Goal: Task Accomplishment & Management: Use online tool/utility

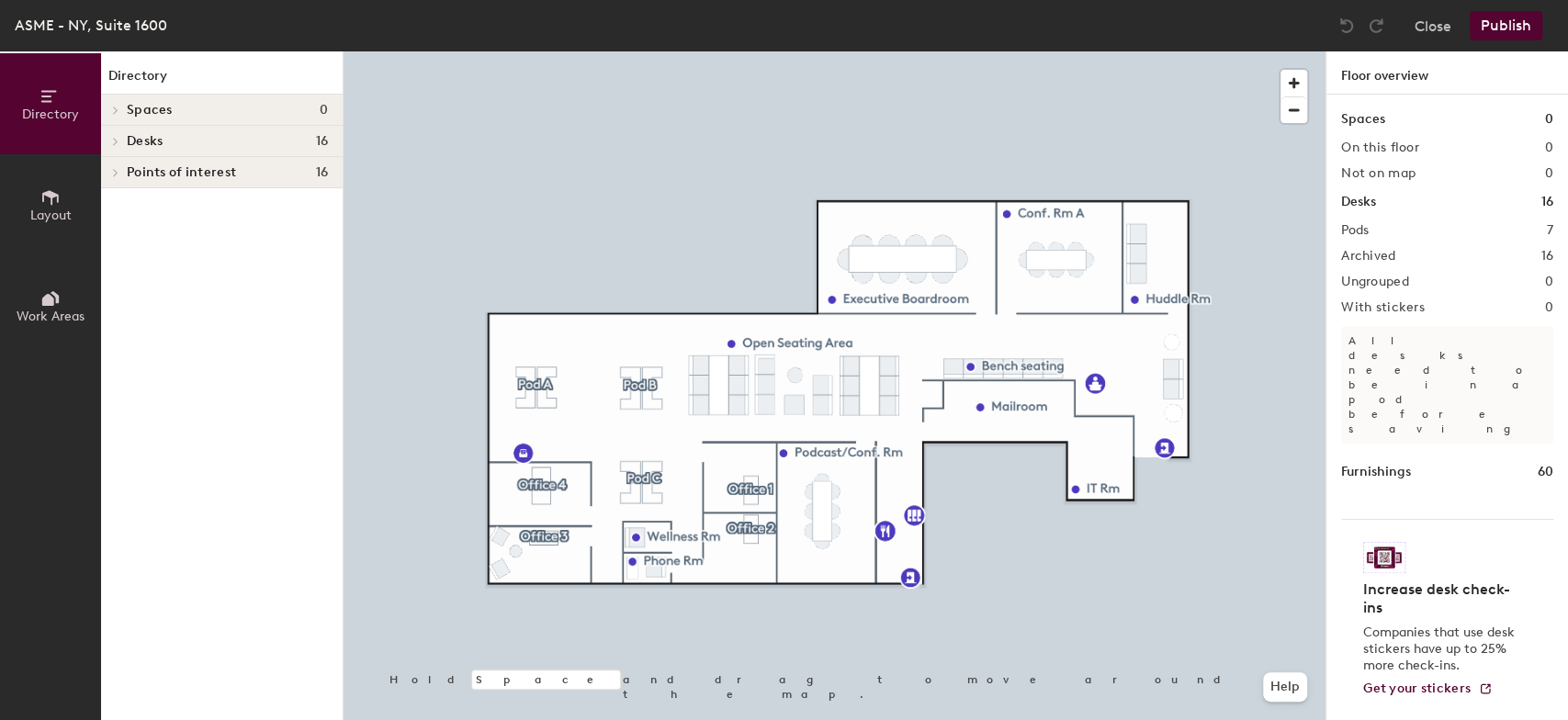
click at [47, 303] on icon at bounding box center [48, 299] width 12 height 12
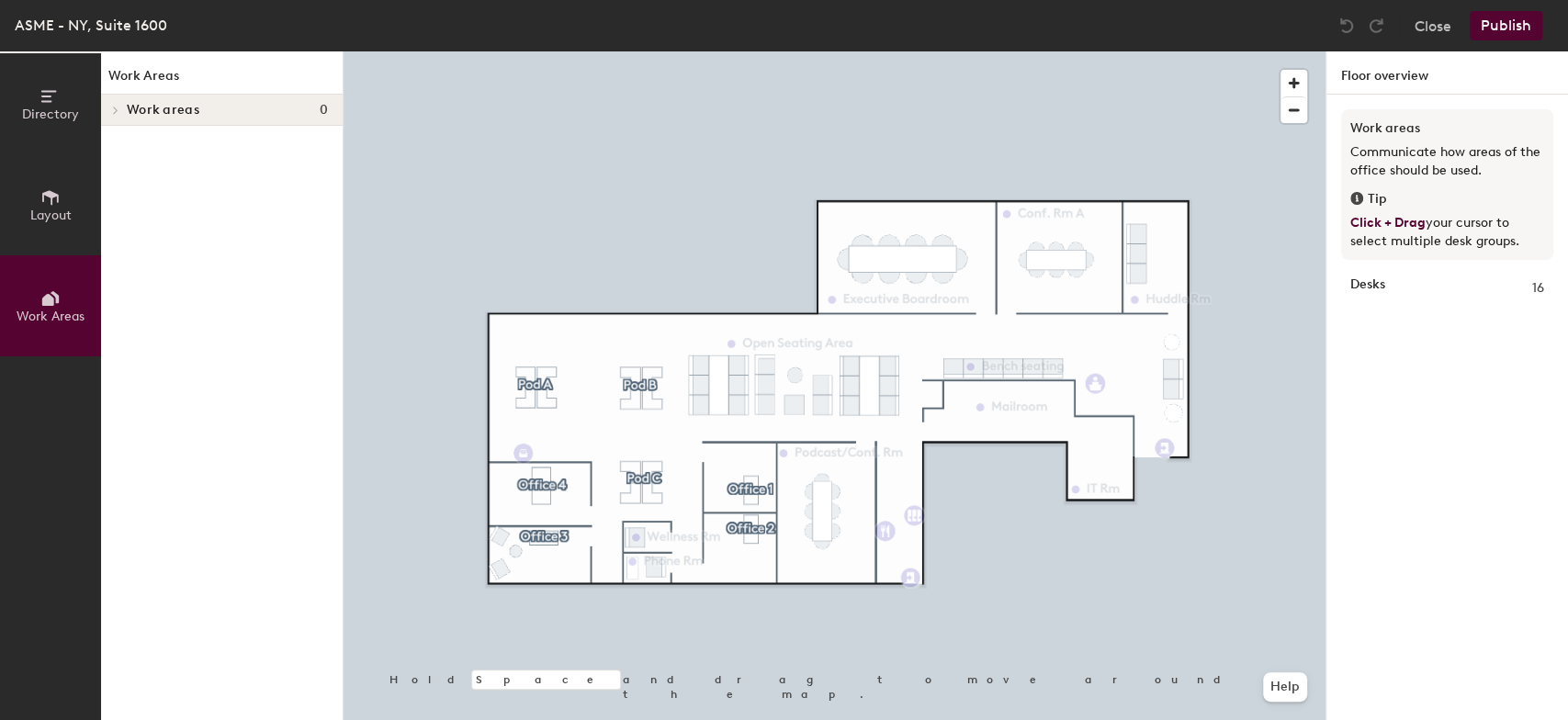
click at [134, 113] on span "Work areas" at bounding box center [163, 110] width 72 height 14
click at [117, 113] on div at bounding box center [113, 110] width 24 height 31
click at [59, 210] on span "Layout" at bounding box center [51, 216] width 41 height 15
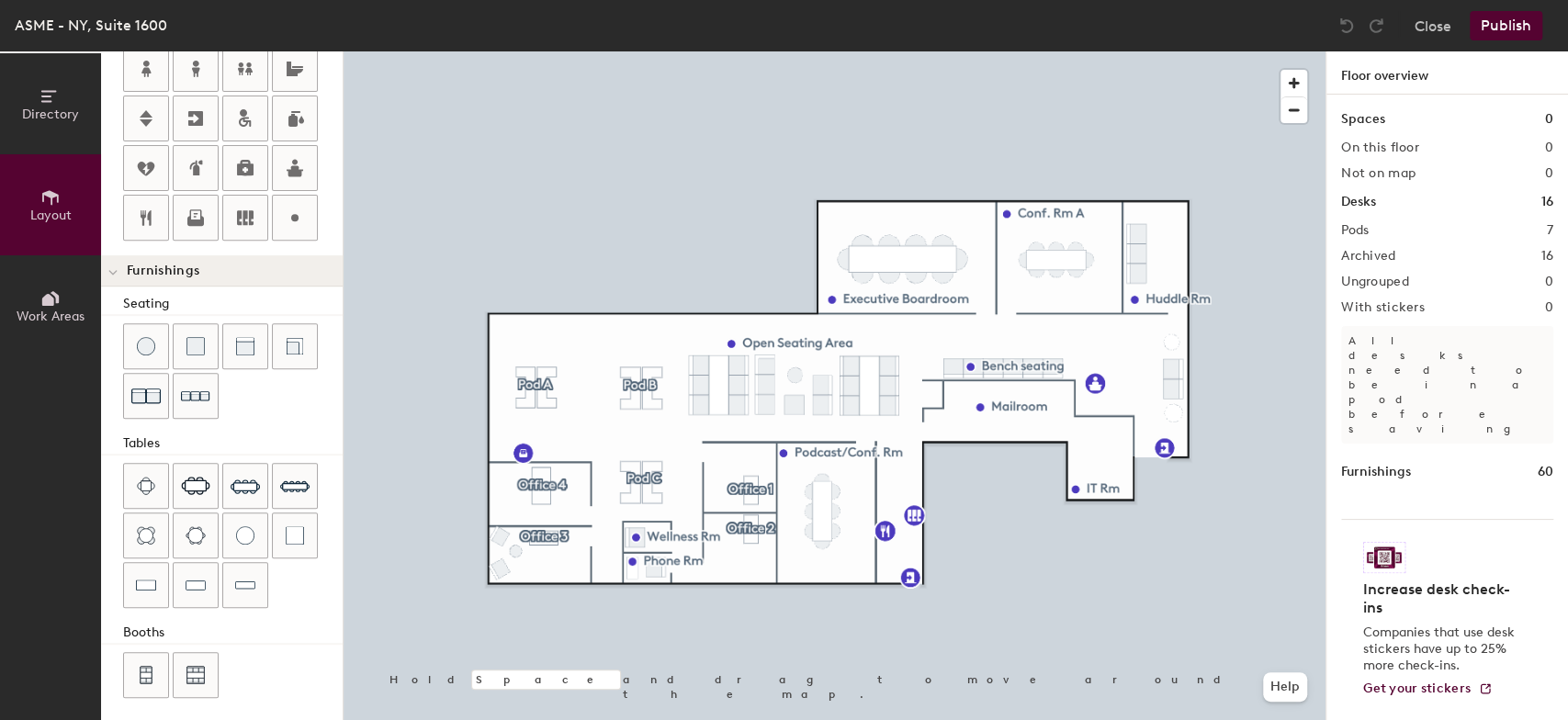
scroll to position [437, 0]
click at [245, 212] on icon at bounding box center [245, 214] width 16 height 14
click at [248, 211] on icon at bounding box center [245, 214] width 22 height 22
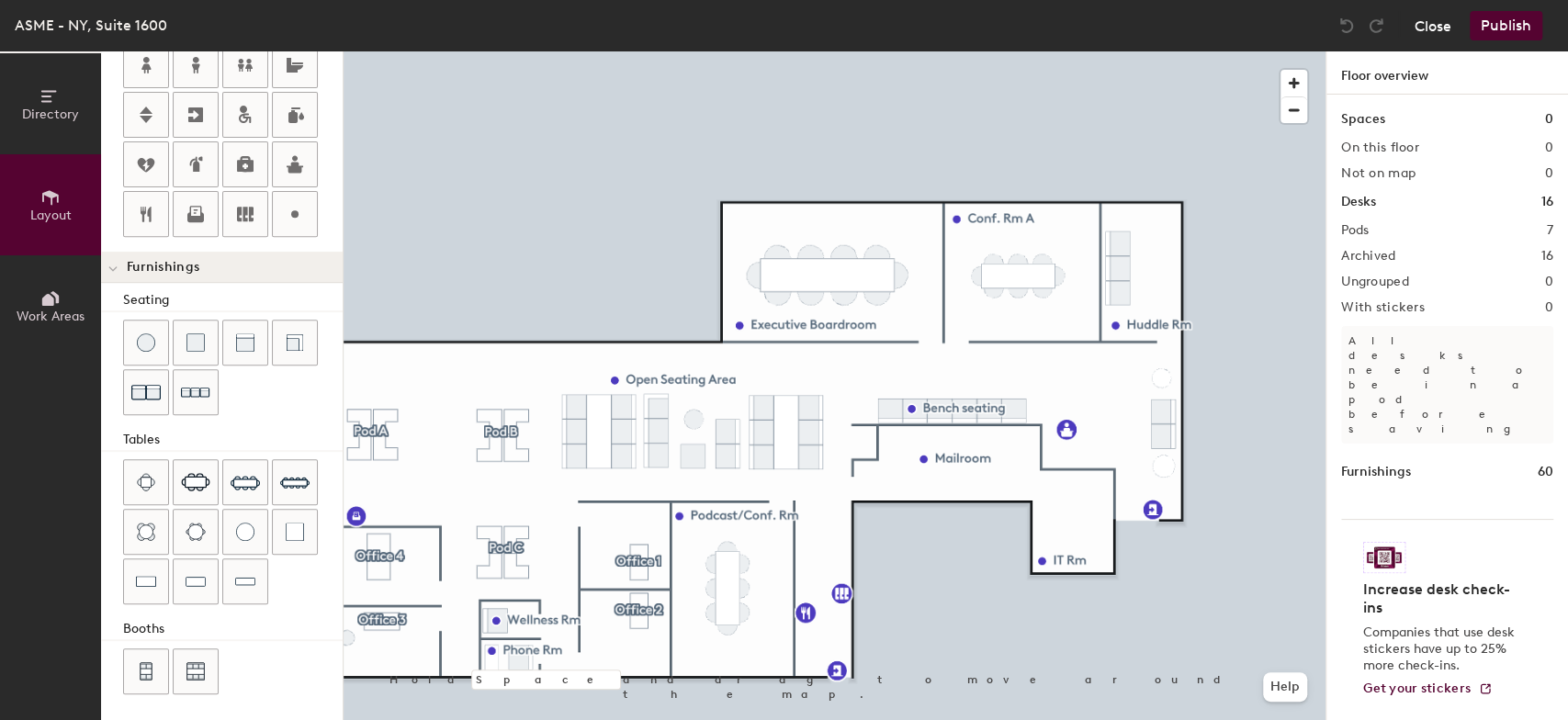
click at [1429, 31] on button "Close" at bounding box center [1433, 26] width 37 height 30
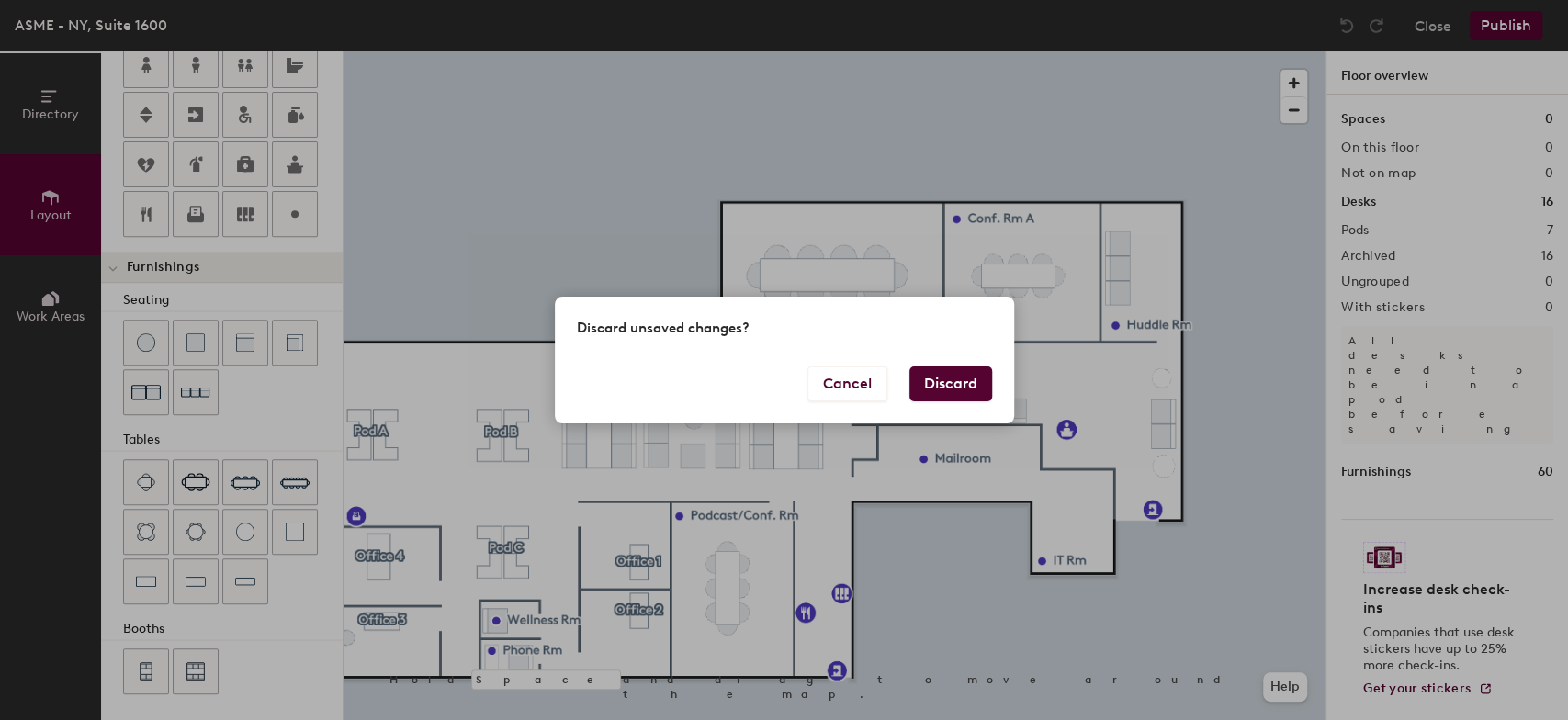
click at [959, 383] on button "Discard" at bounding box center [951, 383] width 83 height 35
type input "20"
